Goal: Information Seeking & Learning: Learn about a topic

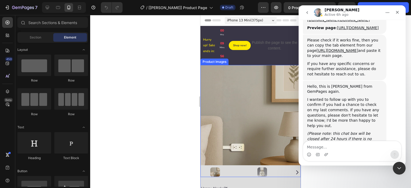
scroll to position [1291, 0]
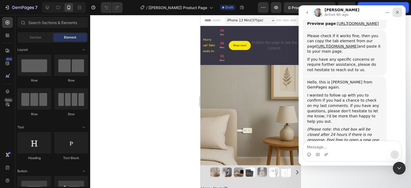
click at [397, 13] on icon "Close" at bounding box center [397, 12] width 4 height 4
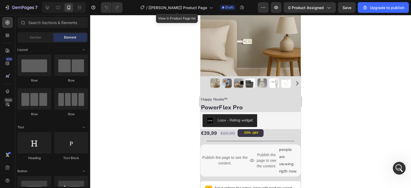
scroll to position [1828, 0]
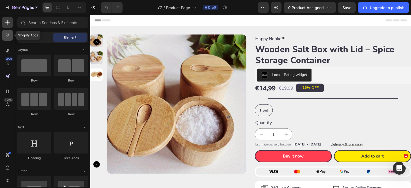
click at [5, 40] on div at bounding box center [7, 35] width 11 height 11
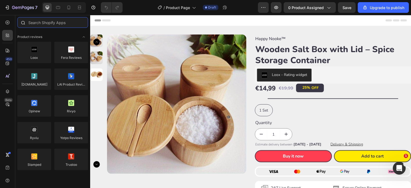
click at [45, 23] on input "text" at bounding box center [52, 22] width 71 height 11
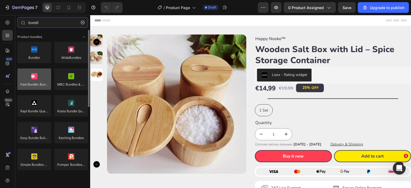
type input "bundl"
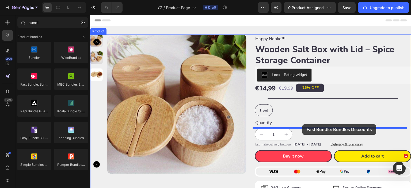
drag, startPoint x: 123, startPoint y: 97, endPoint x: 302, endPoint y: 124, distance: 181.4
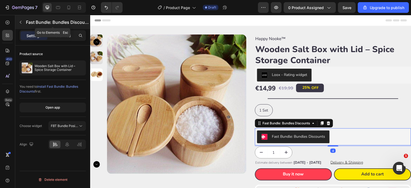
click at [21, 23] on icon "button" at bounding box center [20, 22] width 4 height 4
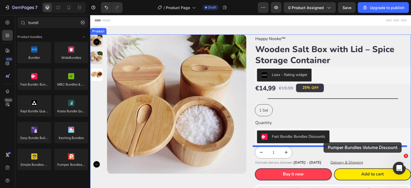
drag, startPoint x: 158, startPoint y: 173, endPoint x: 323, endPoint y: 142, distance: 168.6
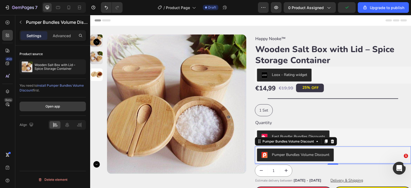
click at [57, 105] on div "Open app" at bounding box center [52, 106] width 14 height 5
click at [331, 141] on icon at bounding box center [332, 142] width 3 height 4
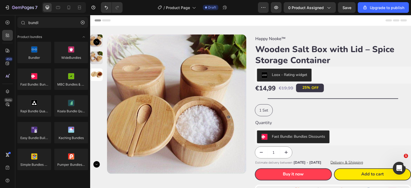
click at [334, 137] on div "Fast Bundle: Bundles Discounts" at bounding box center [333, 136] width 152 height 13
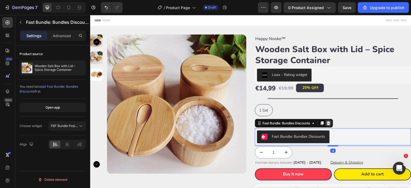
click at [329, 124] on div at bounding box center [328, 123] width 6 height 6
